Goal: Information Seeking & Learning: Learn about a topic

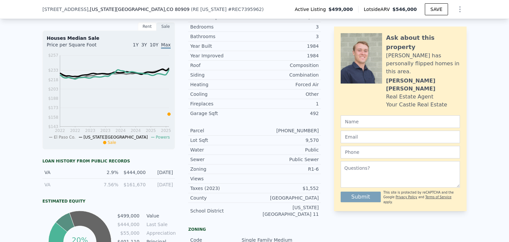
scroll to position [257, 0]
click at [234, 68] on div "Roof" at bounding box center [222, 65] width 64 height 7
drag, startPoint x: 227, startPoint y: 68, endPoint x: 238, endPoint y: 79, distance: 15.7
click at [238, 79] on div "Year Improved 1984 Roof Composition Siding Combination Heating Forced Air Cooli…" at bounding box center [254, 84] width 133 height 67
click at [238, 78] on div "Siding" at bounding box center [222, 74] width 64 height 7
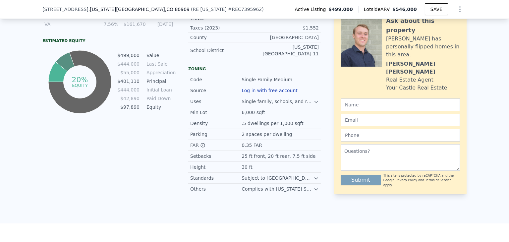
scroll to position [417, 0]
click at [309, 103] on div "Single family, schools, and religious institutions." at bounding box center [278, 101] width 72 height 7
click at [313, 104] on icon at bounding box center [315, 101] width 5 height 5
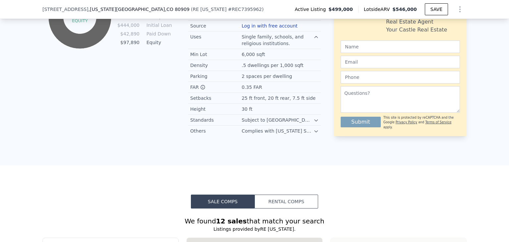
scroll to position [482, 0]
click at [314, 123] on icon at bounding box center [315, 119] width 5 height 5
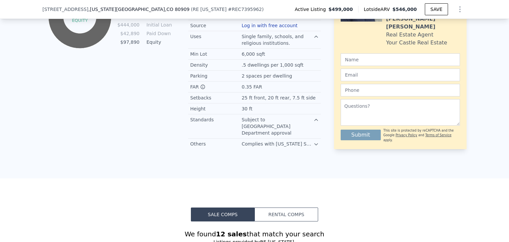
click at [313, 141] on icon at bounding box center [315, 143] width 5 height 5
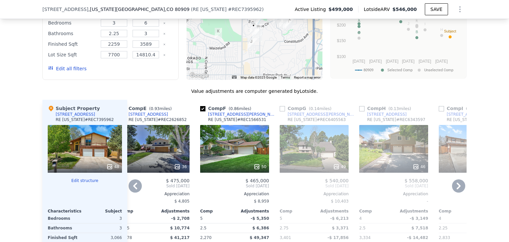
scroll to position [771, 0]
click at [280, 106] on input "checkbox" at bounding box center [282, 108] width 5 height 5
checkbox input "true"
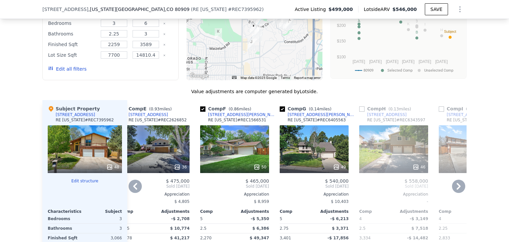
click at [359, 106] on input "checkbox" at bounding box center [361, 108] width 5 height 5
checkbox input "true"
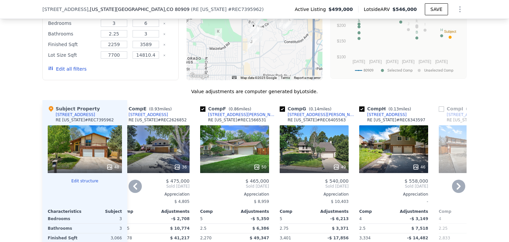
click at [439, 106] on input "checkbox" at bounding box center [441, 108] width 5 height 5
checkbox input "true"
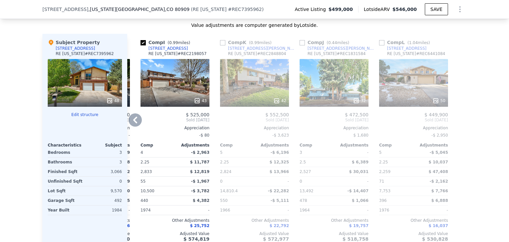
scroll to position [838, 0]
click at [220, 40] on input "checkbox" at bounding box center [222, 42] width 5 height 5
checkbox input "true"
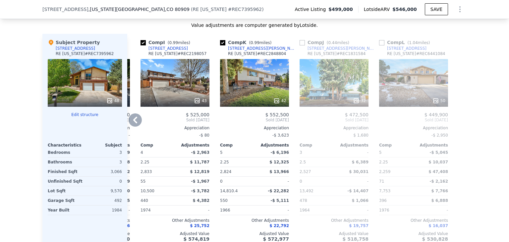
click at [300, 40] on input "checkbox" at bounding box center [301, 42] width 5 height 5
checkbox input "true"
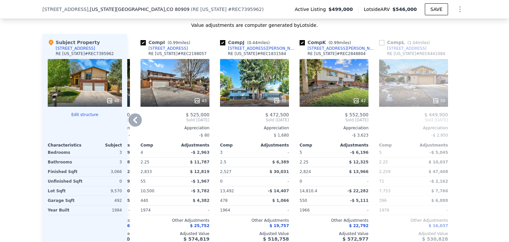
click at [381, 40] on input "checkbox" at bounding box center [381, 42] width 5 height 5
checkbox input "true"
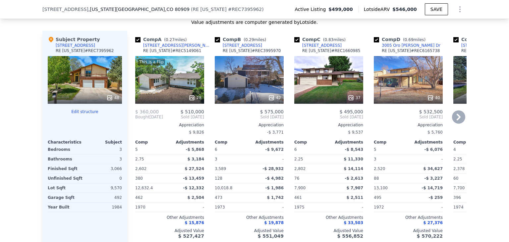
scroll to position [838, 0]
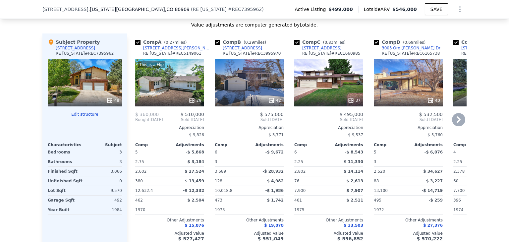
click at [216, 40] on input "checkbox" at bounding box center [217, 42] width 5 height 5
checkbox input "false"
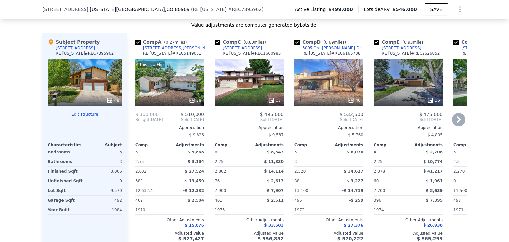
click at [215, 40] on input "checkbox" at bounding box center [217, 42] width 5 height 5
checkbox input "false"
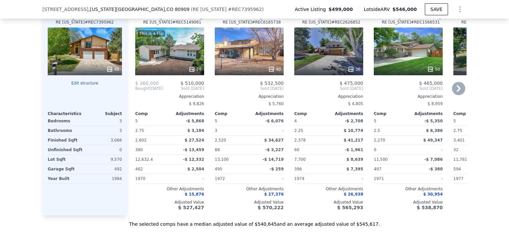
scroll to position [871, 0]
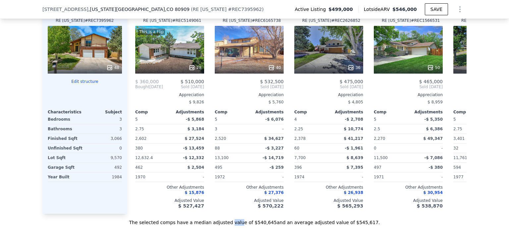
drag, startPoint x: 236, startPoint y: 215, endPoint x: 244, endPoint y: 216, distance: 7.8
click at [244, 216] on div "The selected comps have a median adjusted value of $540,645 and an average adju…" at bounding box center [254, 220] width 424 height 12
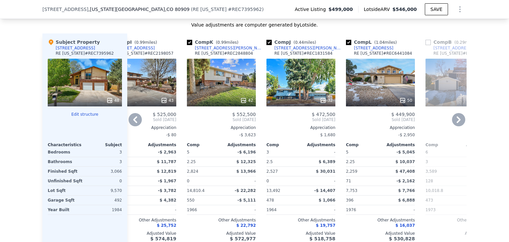
scroll to position [838, 0]
click at [346, 40] on input "checkbox" at bounding box center [348, 42] width 5 height 5
checkbox input "false"
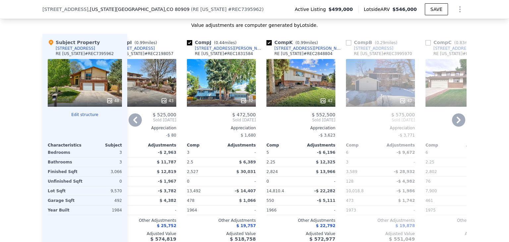
click at [268, 40] on input "checkbox" at bounding box center [268, 42] width 5 height 5
checkbox input "false"
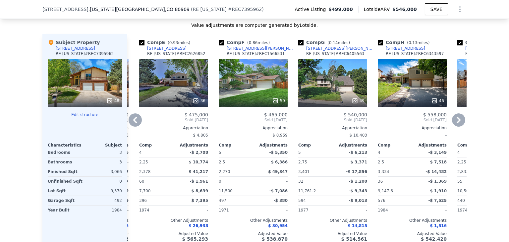
click at [300, 40] on input "checkbox" at bounding box center [300, 42] width 5 height 5
checkbox input "false"
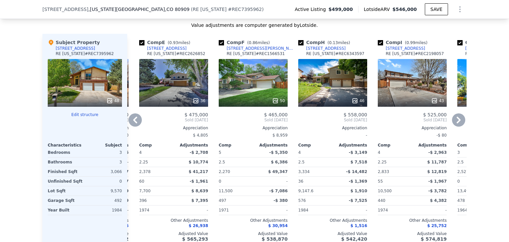
click at [219, 40] on input "checkbox" at bounding box center [221, 42] width 5 height 5
checkbox input "false"
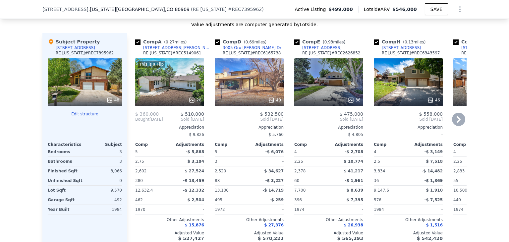
scroll to position [838, 0]
click at [215, 40] on input "checkbox" at bounding box center [217, 42] width 5 height 5
checkbox input "false"
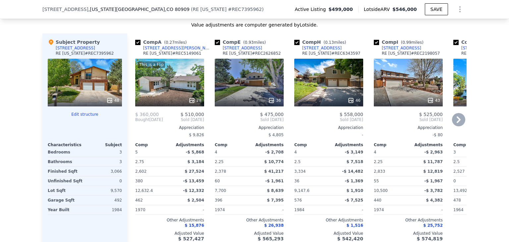
click at [135, 40] on input "checkbox" at bounding box center [137, 42] width 5 height 5
checkbox input "false"
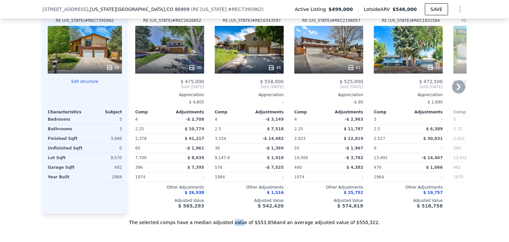
scroll to position [871, 0]
click at [268, 223] on div "The selected comps have a median adjusted value of $553,856 and an average adju…" at bounding box center [254, 220] width 424 height 12
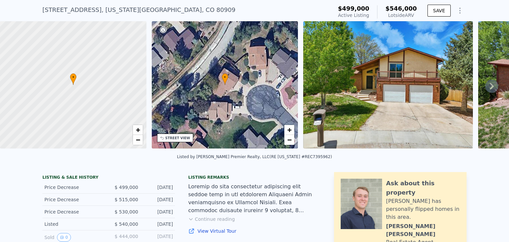
scroll to position [0, 0]
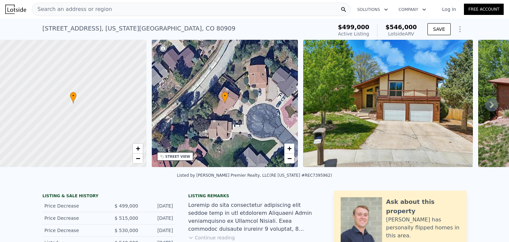
click at [456, 31] on icon "Show Options" at bounding box center [460, 29] width 8 height 8
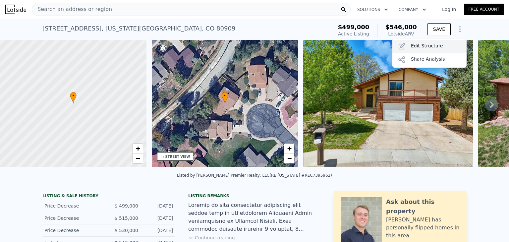
click at [417, 44] on div "Edit Structure" at bounding box center [429, 46] width 74 height 13
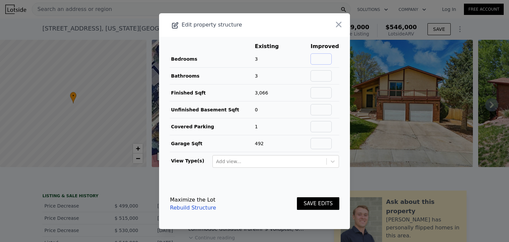
click at [324, 60] on input "text" at bounding box center [320, 58] width 21 height 11
click at [323, 75] on input "text" at bounding box center [320, 75] width 21 height 11
type input "3.5"
click at [320, 59] on input "text" at bounding box center [320, 58] width 21 height 11
type input "5"
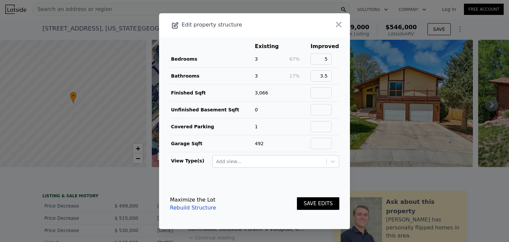
click at [314, 202] on button "SAVE EDITS" at bounding box center [318, 203] width 42 height 13
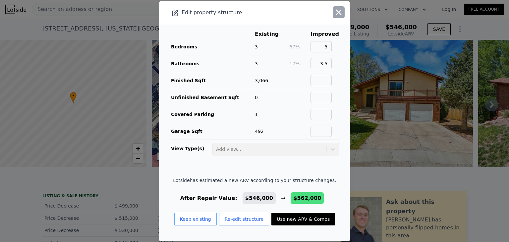
click at [334, 11] on icon "button" at bounding box center [338, 12] width 9 height 9
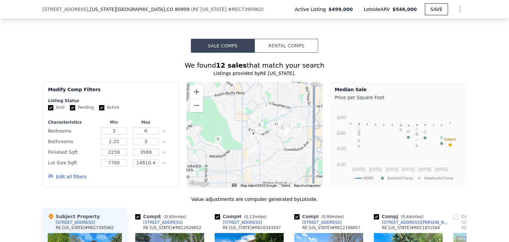
scroll to position [660, 0]
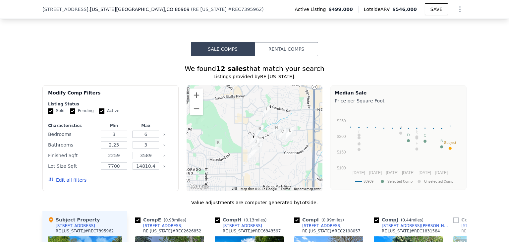
drag, startPoint x: 144, startPoint y: 130, endPoint x: 136, endPoint y: 130, distance: 7.3
click at [136, 131] on input "6" at bounding box center [146, 134] width 26 height 7
type input "4"
click at [121, 142] on input "2.25" at bounding box center [114, 144] width 26 height 7
drag, startPoint x: 121, startPoint y: 142, endPoint x: 105, endPoint y: 141, distance: 15.9
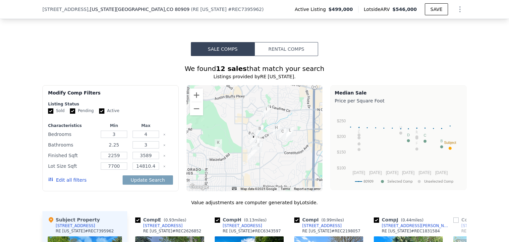
click at [105, 141] on input "2.25" at bounding box center [114, 144] width 26 height 7
click at [124, 142] on input "2.25" at bounding box center [114, 144] width 26 height 7
click at [127, 142] on div "Bathrooms 2.25 3" at bounding box center [110, 144] width 125 height 9
click at [128, 111] on form "Listing Status Sold Pending Active Characteristics Min Max Bedrooms 3 4 Bathroo…" at bounding box center [110, 145] width 125 height 88
drag, startPoint x: 115, startPoint y: 140, endPoint x: 102, endPoint y: 140, distance: 12.9
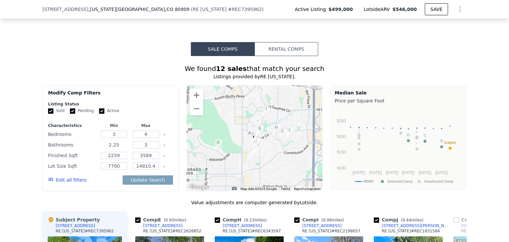
click at [102, 141] on input "2.25" at bounding box center [114, 144] width 26 height 7
type input "3"
click at [152, 141] on input "3" at bounding box center [146, 144] width 26 height 7
type input "4"
click at [148, 91] on div "Modify Comp Filters" at bounding box center [110, 95] width 125 height 12
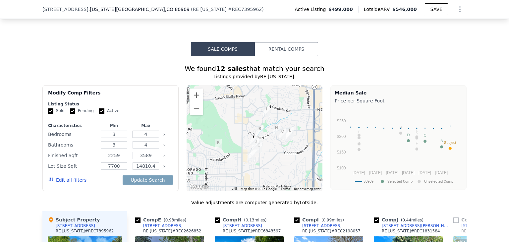
drag, startPoint x: 147, startPoint y: 129, endPoint x: 139, endPoint y: 129, distance: 8.3
click at [139, 131] on input "4" at bounding box center [146, 134] width 26 height 7
type input "5"
click at [146, 101] on div "Listing Status" at bounding box center [110, 103] width 125 height 5
click at [143, 177] on button "Update Search" at bounding box center [148, 179] width 50 height 9
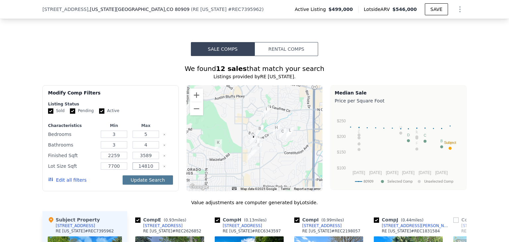
type input "14810"
click at [156, 175] on button "Update Search" at bounding box center [148, 179] width 50 height 9
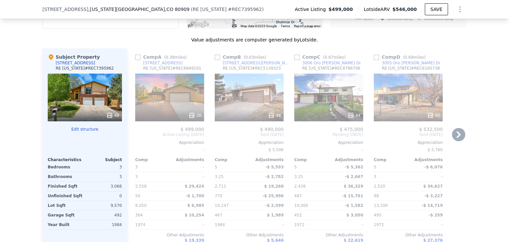
scroll to position [823, 0]
click at [135, 55] on input "checkbox" at bounding box center [137, 57] width 5 height 5
checkbox input "true"
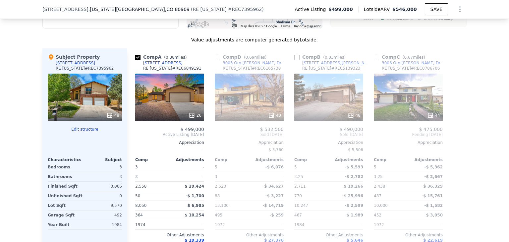
click at [215, 55] on input "checkbox" at bounding box center [217, 57] width 5 height 5
checkbox input "true"
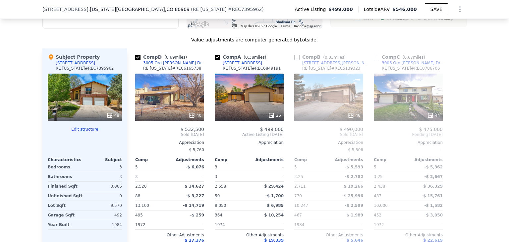
click at [295, 55] on input "checkbox" at bounding box center [296, 57] width 5 height 5
checkbox input "true"
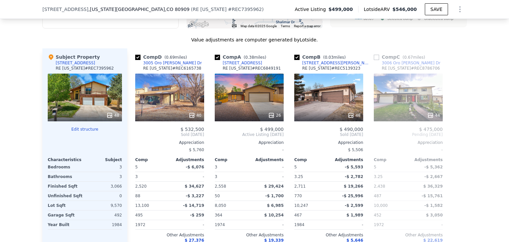
click at [376, 55] on input "checkbox" at bounding box center [376, 57] width 5 height 5
checkbox input "true"
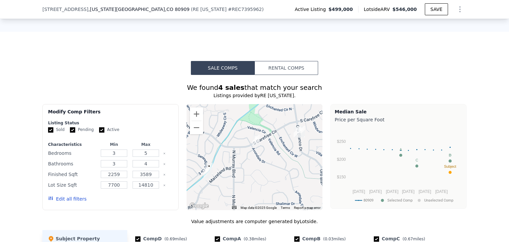
scroll to position [641, 0]
click at [292, 62] on button "Rental Comps" at bounding box center [286, 68] width 64 height 14
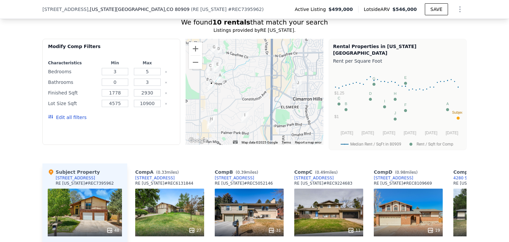
scroll to position [706, 0]
drag, startPoint x: 118, startPoint y: 67, endPoint x: 102, endPoint y: 67, distance: 16.6
click at [102, 68] on input "3" at bounding box center [115, 71] width 27 height 7
type input "4"
drag, startPoint x: 105, startPoint y: 78, endPoint x: 101, endPoint y: 78, distance: 4.6
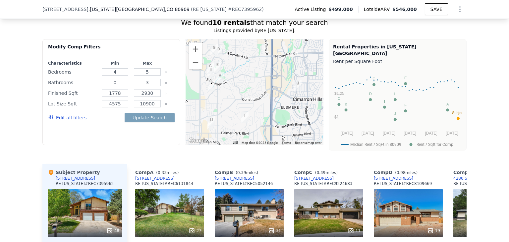
click at [102, 79] on input "0" at bounding box center [115, 82] width 27 height 7
click at [114, 79] on input "2.2" at bounding box center [115, 82] width 27 height 7
click at [117, 81] on div "52" at bounding box center [115, 82] width 30 height 9
drag, startPoint x: 123, startPoint y: 77, endPoint x: 108, endPoint y: 76, distance: 15.3
click at [108, 79] on input "52" at bounding box center [115, 82] width 27 height 7
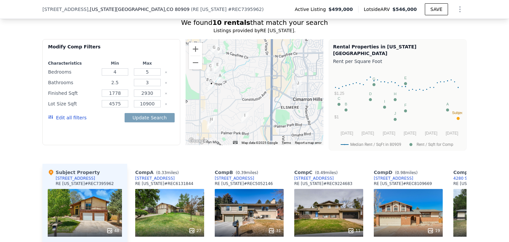
type input "2.5"
drag, startPoint x: 159, startPoint y: 77, endPoint x: 151, endPoint y: 77, distance: 7.3
click at [151, 78] on div "3" at bounding box center [148, 82] width 30 height 9
drag, startPoint x: 151, startPoint y: 77, endPoint x: 133, endPoint y: 75, distance: 18.7
click at [134, 79] on input "3" at bounding box center [147, 82] width 27 height 7
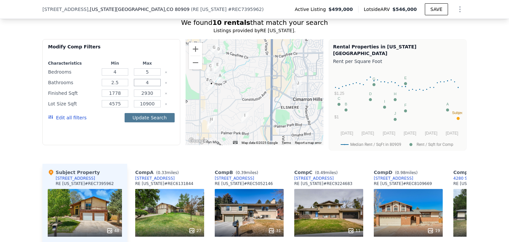
type input "4"
click at [156, 113] on button "Update Search" at bounding box center [150, 117] width 50 height 9
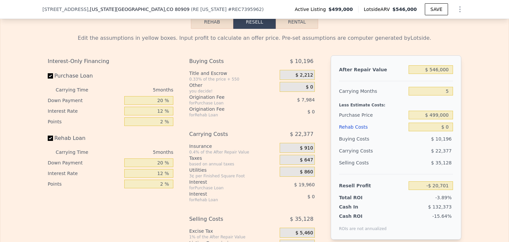
scroll to position [0, 0]
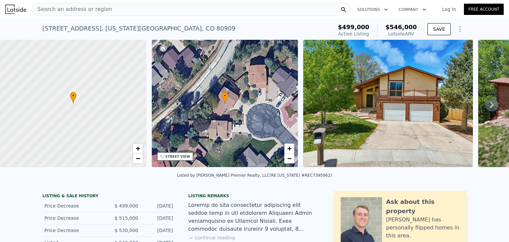
click at [458, 31] on icon "Show Options" at bounding box center [460, 29] width 8 height 8
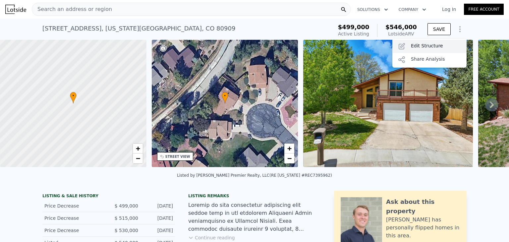
click at [423, 44] on div "Edit Structure" at bounding box center [429, 46] width 74 height 13
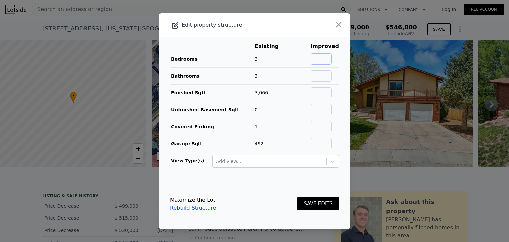
click at [322, 61] on input "text" at bounding box center [320, 58] width 21 height 11
type input "2"
type input "5"
type input "3"
click at [319, 73] on input "text" at bounding box center [320, 75] width 21 height 11
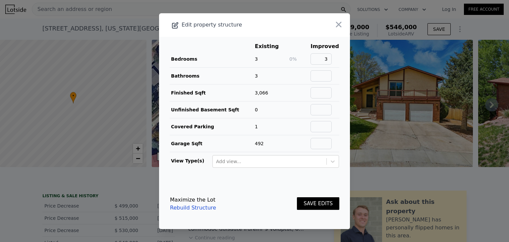
click at [243, 81] on td "Bathrooms" at bounding box center [212, 75] width 85 height 17
click at [263, 78] on td "3" at bounding box center [271, 75] width 34 height 17
click at [319, 74] on input "text" at bounding box center [320, 75] width 21 height 11
type input "3.5"
click at [320, 203] on button "SAVE EDITS" at bounding box center [318, 203] width 42 height 13
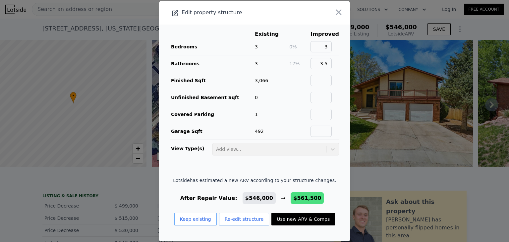
click at [293, 217] on button "Use new ARV & Comps" at bounding box center [303, 219] width 64 height 13
type input "$ 561,500"
type input "-$ 6,210"
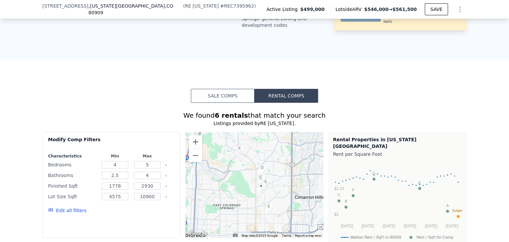
scroll to position [613, 0]
click at [221, 93] on button "Sale Comps" at bounding box center [223, 96] width 64 height 14
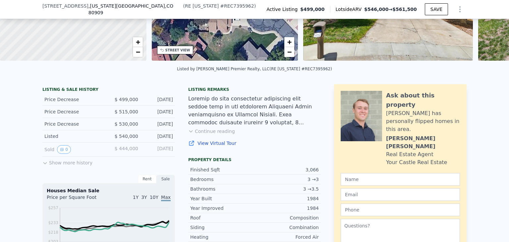
scroll to position [0, 0]
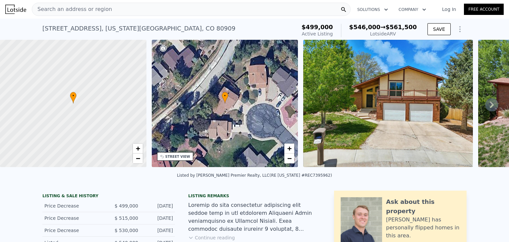
click at [460, 32] on icon "Show Options" at bounding box center [460, 29] width 1 height 5
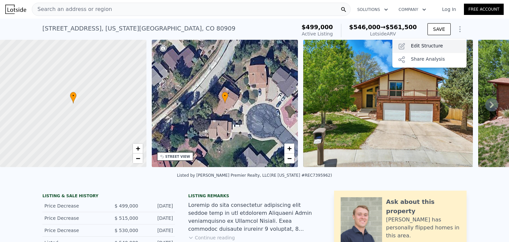
click at [418, 53] on div "Edit Structure" at bounding box center [429, 46] width 74 height 13
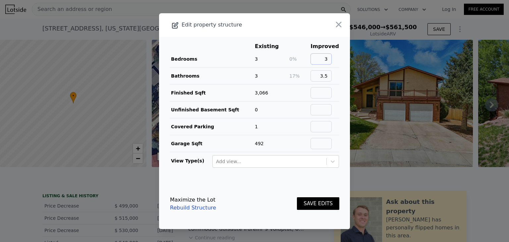
drag, startPoint x: 322, startPoint y: 61, endPoint x: 330, endPoint y: 61, distance: 8.0
click at [330, 61] on input "3" at bounding box center [320, 58] width 21 height 11
type input "5"
click at [310, 204] on button "SAVE EDITS" at bounding box center [318, 203] width 42 height 13
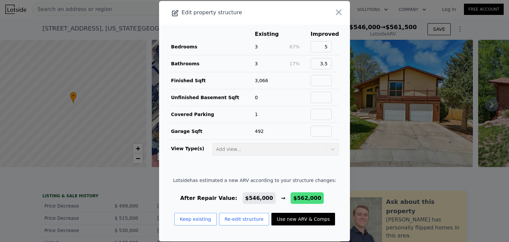
click at [285, 221] on button "Use new ARV & Comps" at bounding box center [303, 219] width 64 height 13
type input "$ 562,000"
type input "-$ 5,741"
type input "2270"
type input "3898"
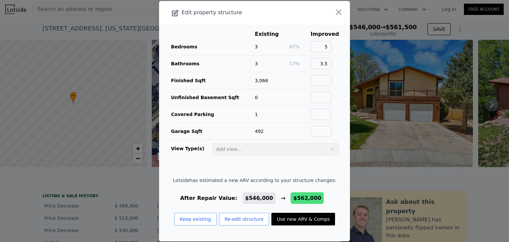
type input "7900"
checkbox input "false"
checkbox input "true"
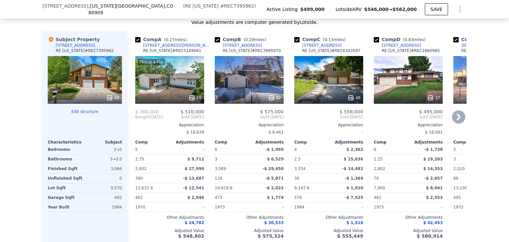
scroll to position [833, 0]
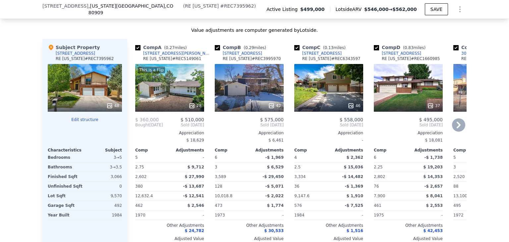
click at [317, 51] on div "[STREET_ADDRESS]" at bounding box center [321, 53] width 39 height 5
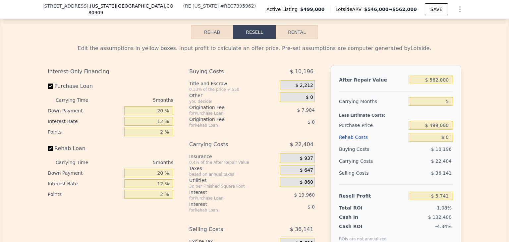
scroll to position [1130, 0]
click at [435, 124] on input "$ 499,000" at bounding box center [430, 125] width 44 height 9
type input "$ 490,000"
type input "$ 3,793"
click at [463, 130] on div "Edit the assumptions in yellow boxes. Input profit to calculate an offer price.…" at bounding box center [254, 162] width 424 height 246
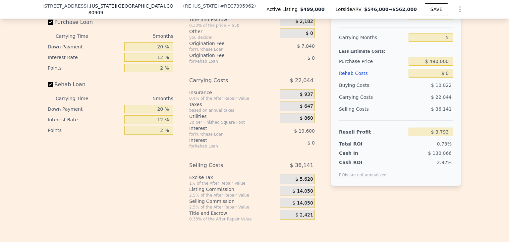
scroll to position [1162, 0]
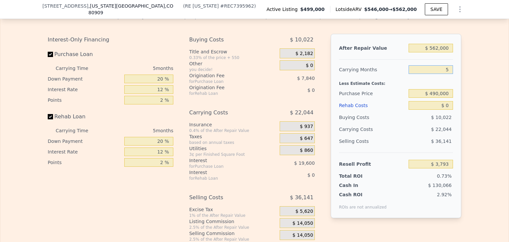
drag, startPoint x: 441, startPoint y: 70, endPoint x: 465, endPoint y: 70, distance: 24.5
click at [465, 70] on div "Edit the assumptions in yellow boxes. Input profit to calculate an offer price.…" at bounding box center [254, 130] width 508 height 246
type input "1"
type input "$ 21,429"
type input "12"
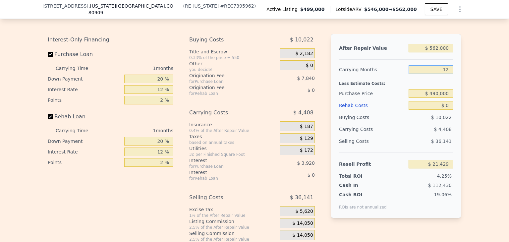
type input "-$ 27,067"
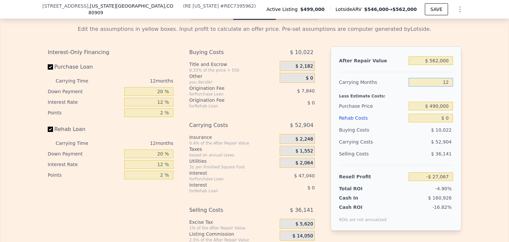
scroll to position [1162, 0]
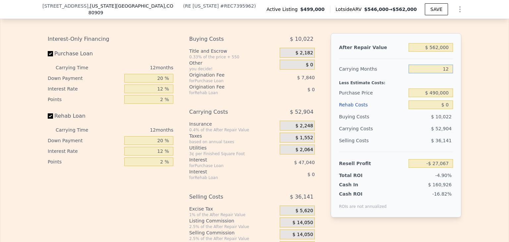
type input "12"
click at [159, 79] on input "20 %" at bounding box center [148, 78] width 49 height 9
type input "22 %"
type input "-$ 25,695"
type input "22 %"
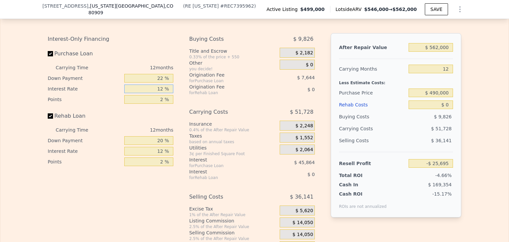
drag, startPoint x: 161, startPoint y: 90, endPoint x: 155, endPoint y: 89, distance: 6.4
click at [155, 89] on input "12 %" at bounding box center [148, 88] width 49 height 9
type input "2 %"
type input "$ 12,525"
type input "2.8 %"
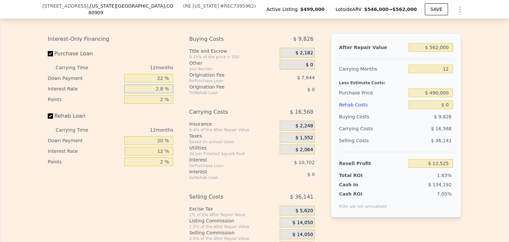
type input "$ 9,465"
type input "2.87 %"
type input "$ 9,201"
type input "2.87 %"
click at [163, 99] on input "2 %" at bounding box center [148, 99] width 49 height 9
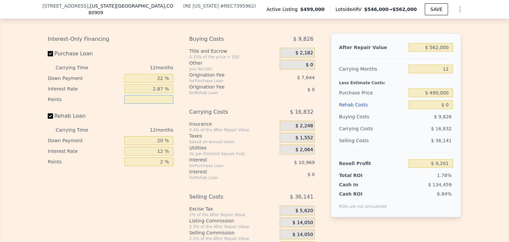
type input "0 %"
type input "$ 16,845"
type input "0 %"
click at [189, 105] on div "Buying Costs $ 2,182 Title and Escrow 0.33% of the price + 550 $ 2,182 Other yo…" at bounding box center [252, 143] width 126 height 220
click at [48, 116] on input "Rehab Loan" at bounding box center [50, 115] width 5 height 5
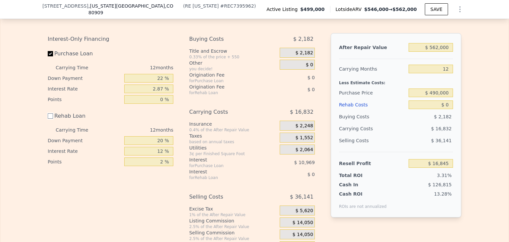
checkbox input "false"
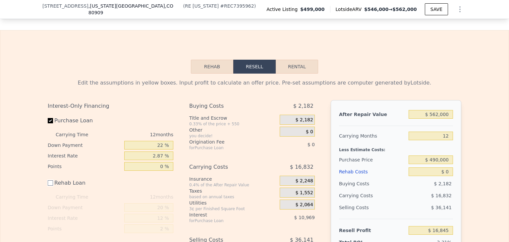
scroll to position [1095, 0]
click at [208, 60] on button "Rehab" at bounding box center [212, 67] width 42 height 14
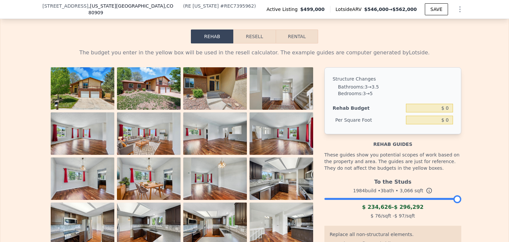
scroll to position [1128, 0]
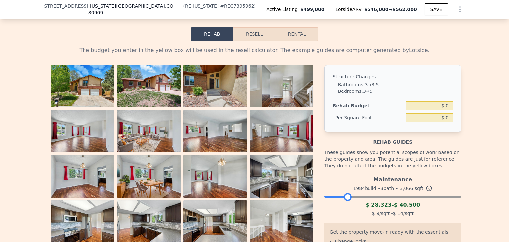
drag, startPoint x: 442, startPoint y: 195, endPoint x: 345, endPoint y: 203, distance: 97.4
click at [345, 203] on div "Maintenance 1984 build • 3 bath • 3,066 sqft $ 28,323 - $ 40,500 $ 9 /sqft - $ …" at bounding box center [392, 195] width 137 height 45
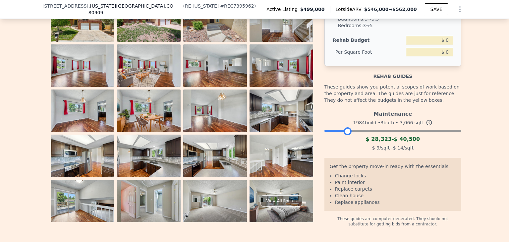
scroll to position [1194, 0]
click at [364, 186] on ul "Change locks Paint interior Replace carpets Clean house Replace appliances" at bounding box center [393, 188] width 126 height 33
click at [363, 190] on li "Replace carpets" at bounding box center [395, 188] width 121 height 7
drag, startPoint x: 368, startPoint y: 203, endPoint x: 377, endPoint y: 207, distance: 9.9
click at [376, 207] on div "Get the property move-in ready with the essentials. Change locks Paint interior…" at bounding box center [392, 183] width 137 height 53
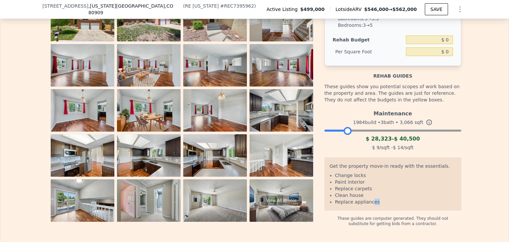
click at [378, 206] on div "Get the property move-in ready with the essentials. Change locks Paint interior…" at bounding box center [392, 183] width 137 height 53
click at [345, 130] on div at bounding box center [348, 131] width 8 height 8
drag, startPoint x: 341, startPoint y: 130, endPoint x: 325, endPoint y: 130, distance: 16.6
click at [331, 130] on div at bounding box center [335, 131] width 8 height 8
drag, startPoint x: 327, startPoint y: 132, endPoint x: 315, endPoint y: 131, distance: 11.6
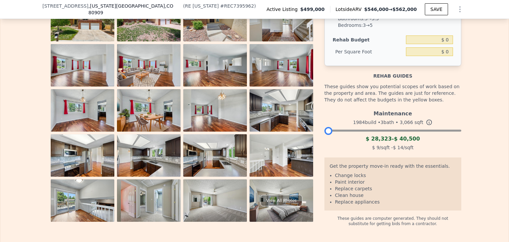
click at [315, 131] on div "View All Photos Structure Changes Bathrooms : 3 → 3.5 Bedrooms : 3 → 5 Rehab Bu…" at bounding box center [254, 112] width 413 height 227
drag, startPoint x: 326, startPoint y: 134, endPoint x: 347, endPoint y: 135, distance: 20.6
click at [347, 135] on div "Maintenance 1984 build • 3 bath • 3,066 sqft $ 28,323 - $ 40,500 $ 9 /sqft - $ …" at bounding box center [392, 129] width 137 height 45
drag, startPoint x: 352, startPoint y: 130, endPoint x: 354, endPoint y: 137, distance: 7.6
click at [354, 137] on div "Maintenance 1984 build • 3 bath • 3,066 sqft $ 28,323 - $ 40,500 $ 9 /sqft - $ …" at bounding box center [392, 129] width 137 height 45
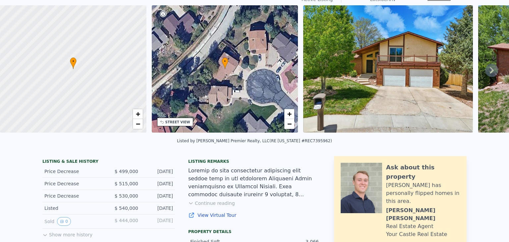
scroll to position [0, 0]
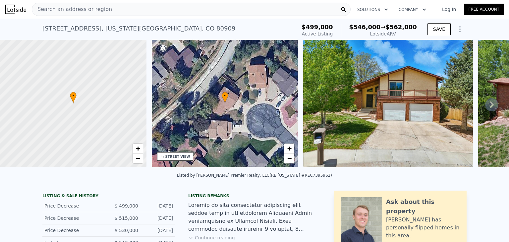
click at [485, 111] on icon at bounding box center [491, 104] width 13 height 13
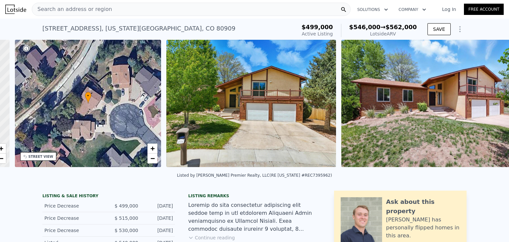
scroll to position [0, 154]
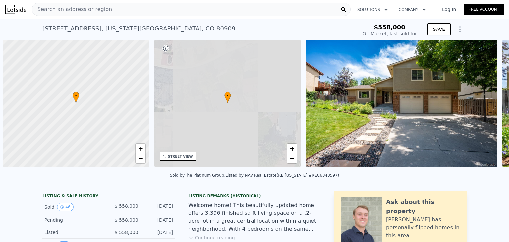
scroll to position [0, 3]
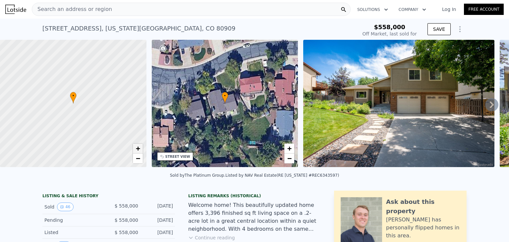
click at [137, 149] on span "+" at bounding box center [138, 148] width 4 height 8
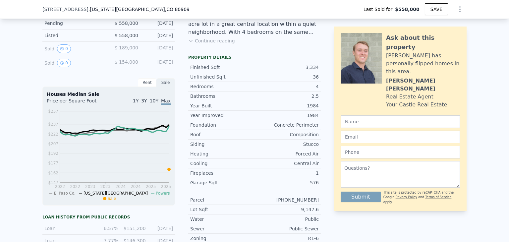
scroll to position [195, 0]
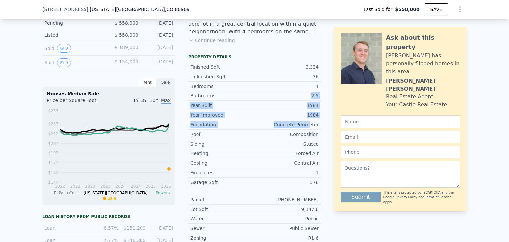
drag, startPoint x: 313, startPoint y: 113, endPoint x: 308, endPoint y: 134, distance: 22.1
click at [308, 134] on div "Finished Sqft 3,334 Unfinished Sqft 36 Bedrooms 4 Bathrooms 2.5 Year Built 1984…" at bounding box center [254, 174] width 133 height 228
click at [308, 134] on div "Roof Composition" at bounding box center [254, 135] width 133 height 10
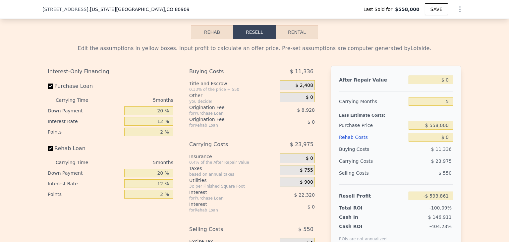
scroll to position [1103, 0]
